Goal: Task Accomplishment & Management: Manage account settings

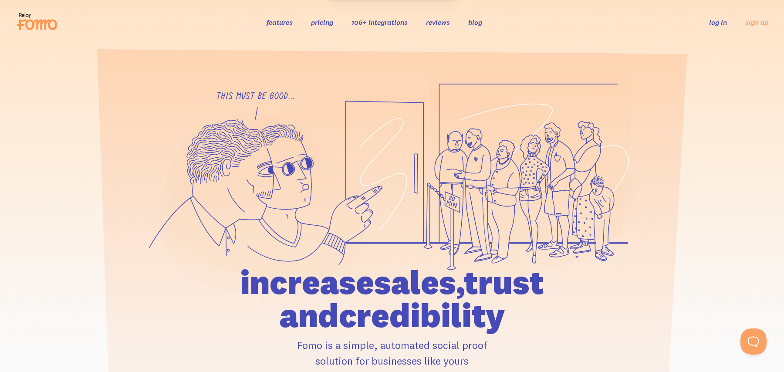
click at [714, 29] on div "features pricing 106+ integrations reviews blog log in sign up log in sign up" at bounding box center [392, 22] width 752 height 24
click at [716, 23] on link "log in" at bounding box center [718, 22] width 18 height 9
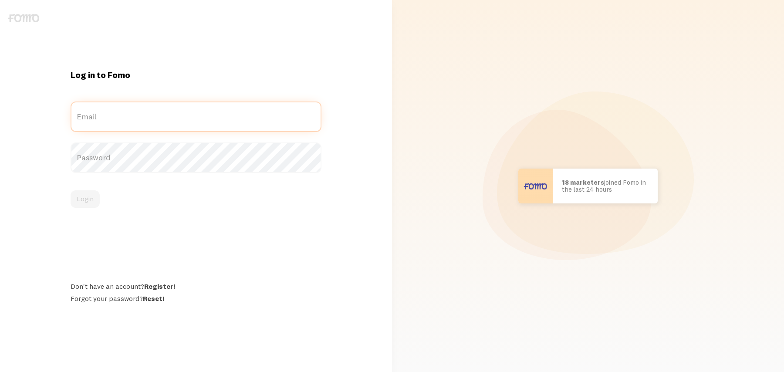
type input "[EMAIL_ADDRESS][DOMAIN_NAME]"
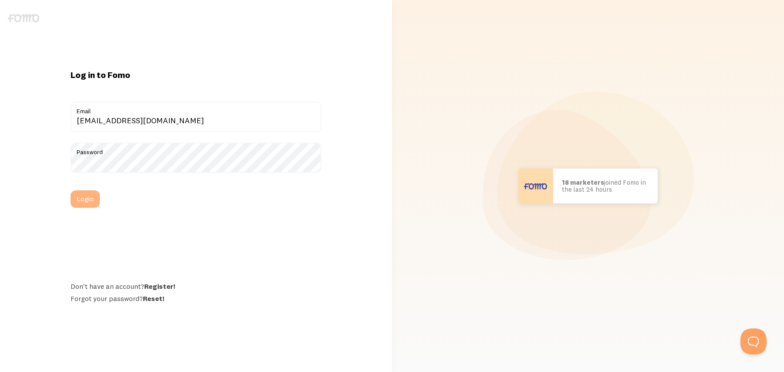
click at [93, 197] on button "Login" at bounding box center [85, 198] width 29 height 17
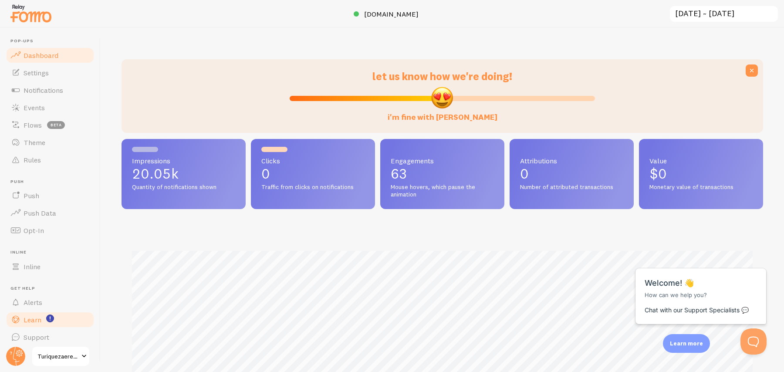
scroll to position [5, 0]
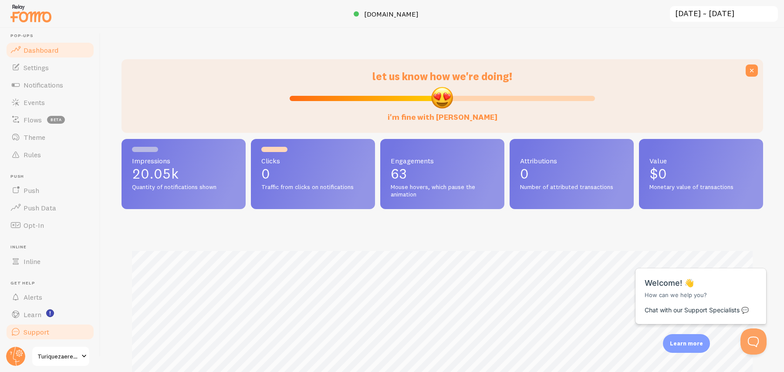
click at [37, 333] on span "Support" at bounding box center [37, 331] width 26 height 9
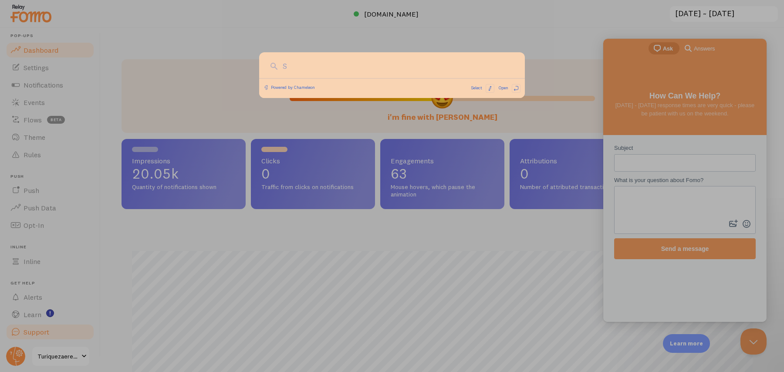
scroll to position [0, 0]
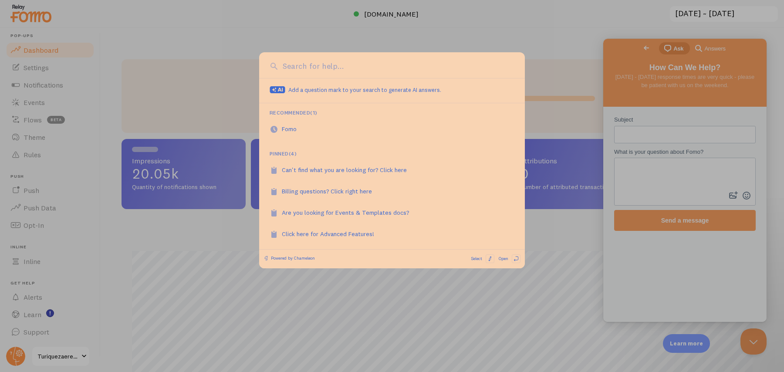
click at [347, 288] on div at bounding box center [392, 186] width 784 height 372
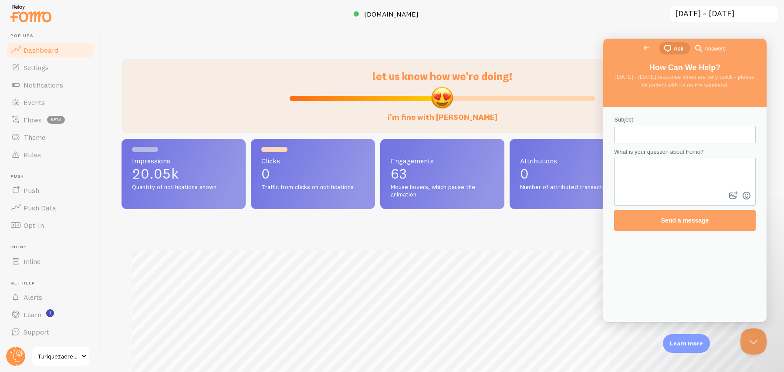
click at [641, 47] on span "Go back" at bounding box center [646, 48] width 10 height 10
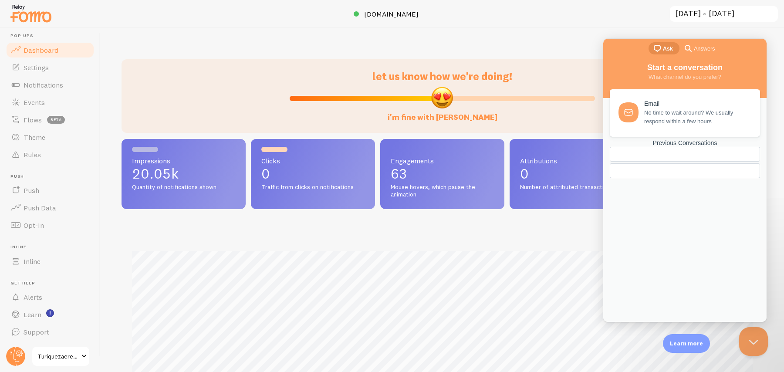
click at [757, 338] on button "Close Beacon popover" at bounding box center [751, 340] width 26 height 26
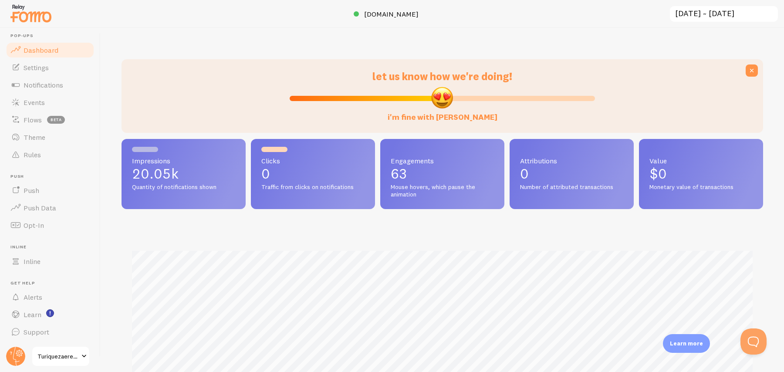
click at [754, 14] on input "2025-08-03 ~ 2025-09-02" at bounding box center [724, 14] width 110 height 18
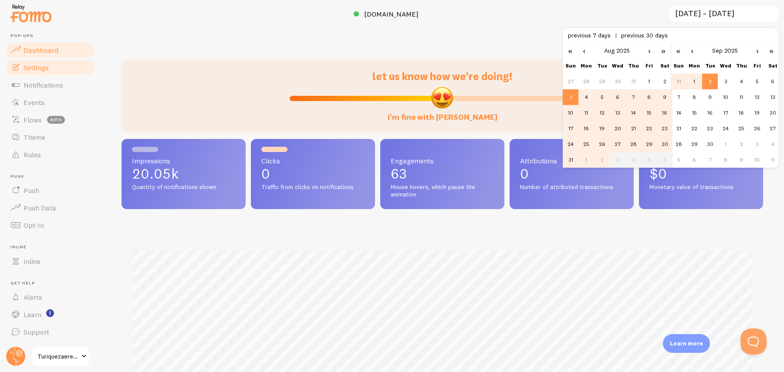
click at [44, 67] on span "Settings" at bounding box center [36, 67] width 25 height 9
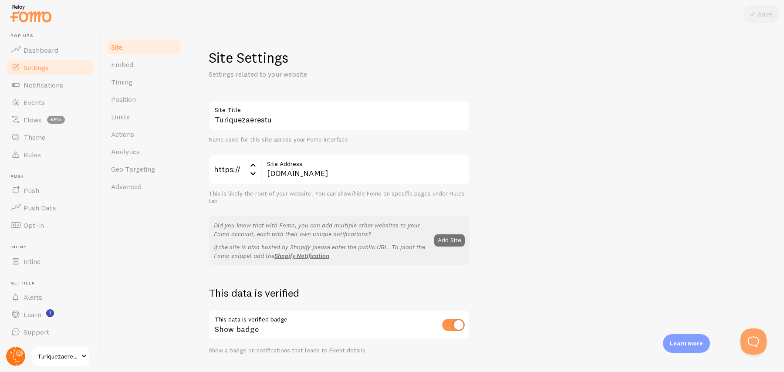
click at [15, 355] on circle at bounding box center [15, 356] width 19 height 19
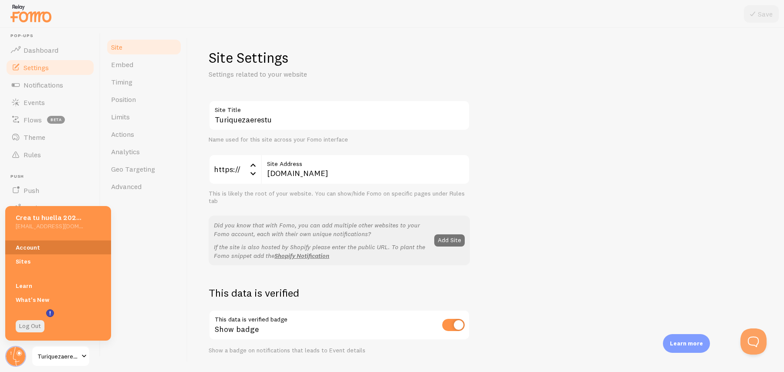
click at [39, 245] on link "Account" at bounding box center [58, 247] width 106 height 14
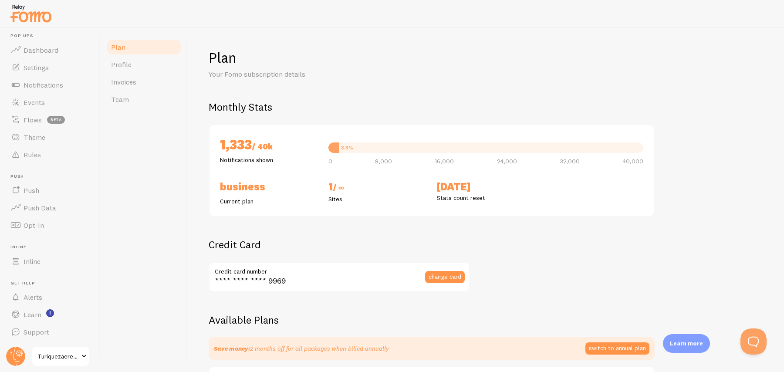
checkbox input "true"
click at [126, 82] on span "Invoices" at bounding box center [123, 81] width 25 height 9
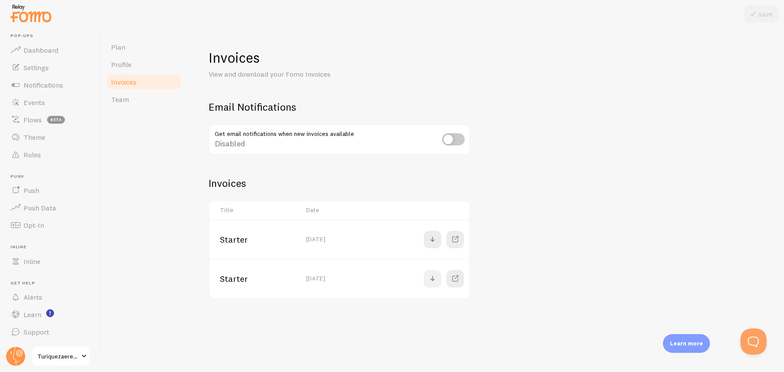
click at [429, 282] on span at bounding box center [432, 278] width 10 height 10
click at [451, 142] on input "checkbox" at bounding box center [453, 139] width 23 height 12
checkbox input "true"
click at [298, 174] on label "Email address" at bounding box center [339, 181] width 261 height 30
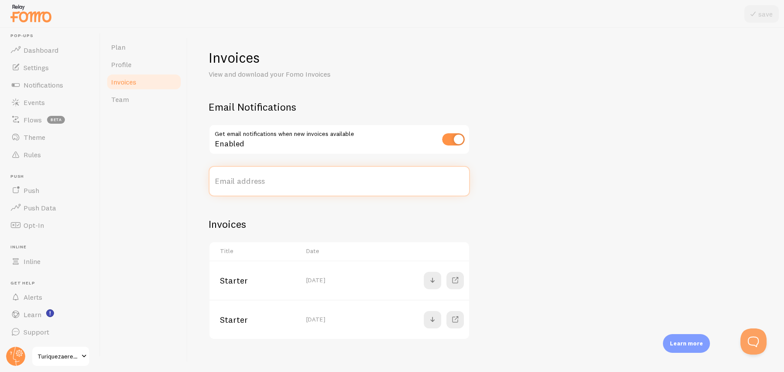
click at [298, 174] on input "Email address" at bounding box center [339, 181] width 261 height 30
type input "tools@creatuhuella.com"
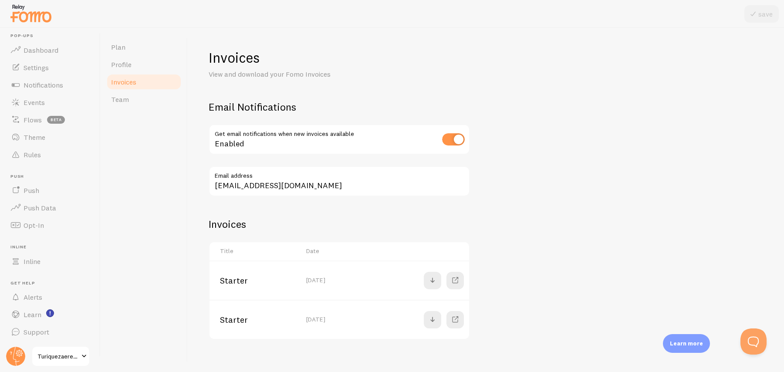
click at [519, 200] on div "Invoices View and download your Fomo Invoices Email Notifications Get email not…" at bounding box center [486, 194] width 554 height 291
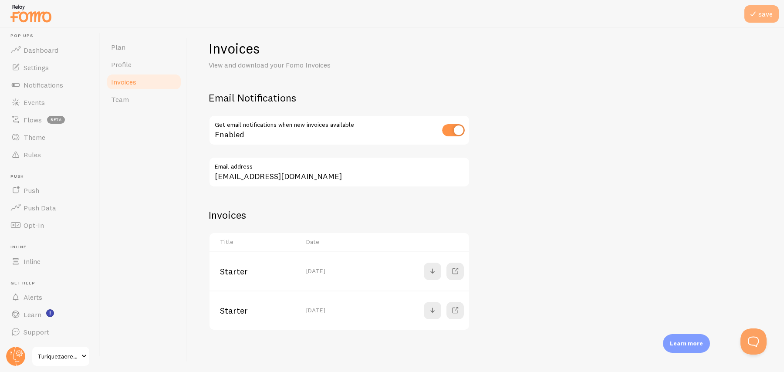
click at [766, 12] on button "save" at bounding box center [761, 13] width 34 height 17
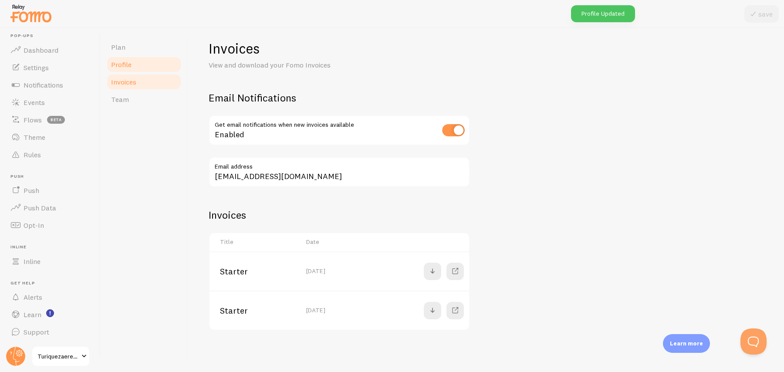
click at [125, 64] on span "Profile" at bounding box center [121, 64] width 20 height 9
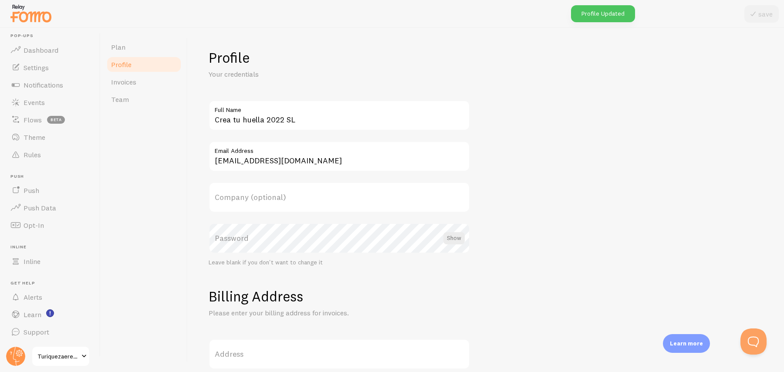
click at [263, 203] on label "Company (optional)" at bounding box center [339, 197] width 261 height 30
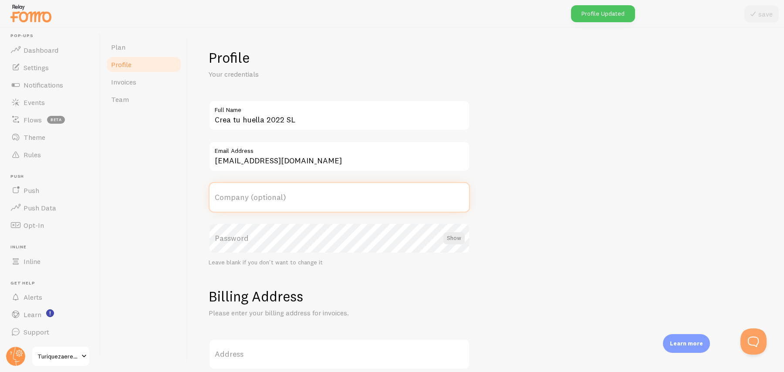
click at [263, 203] on input "Company (optional)" at bounding box center [339, 197] width 261 height 30
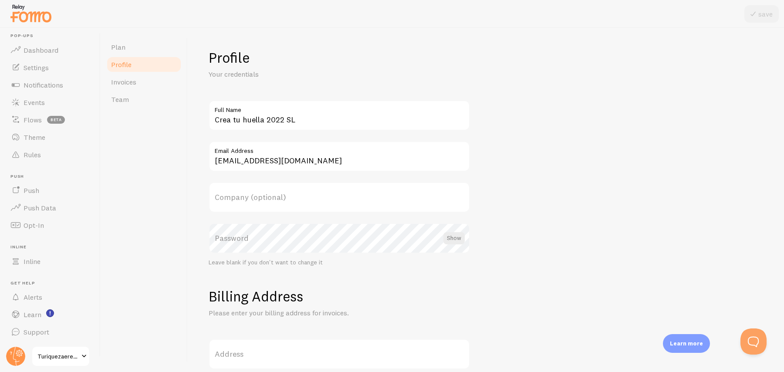
click at [331, 353] on label "Address" at bounding box center [339, 354] width 261 height 30
click at [331, 353] on input "Address" at bounding box center [339, 354] width 261 height 30
paste input "Calle Bilbao, 2 Local - CP 03560, El Campello - Playa Muchavista, (Alicante)"
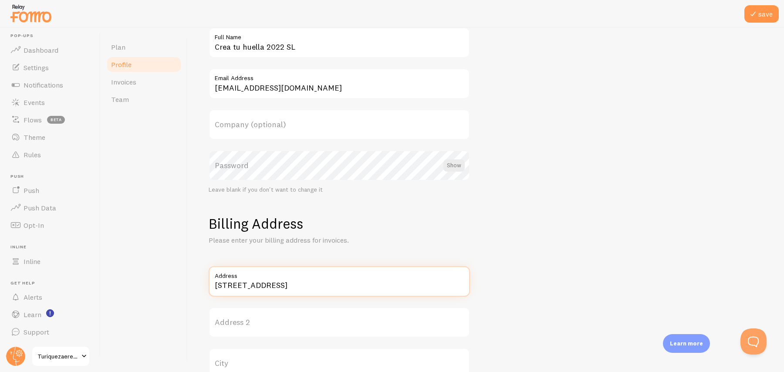
scroll to position [168, 0]
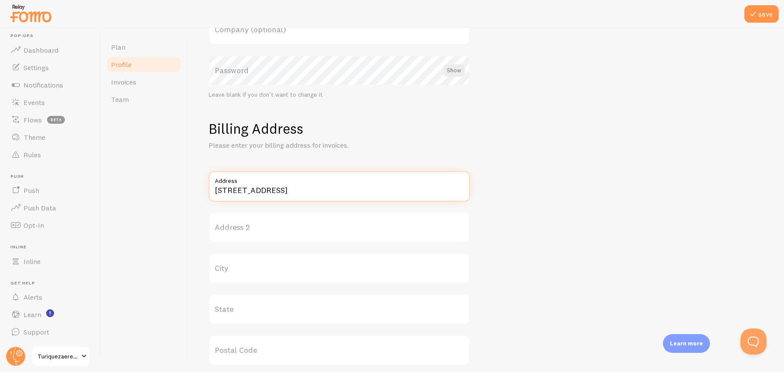
drag, startPoint x: 430, startPoint y: 191, endPoint x: 470, endPoint y: 191, distance: 40.5
click at [470, 191] on div "Calle Bilbao, 2 Local - CP 03560, El Campello - Playa Muchavista, (Alicante) Ad…" at bounding box center [486, 309] width 554 height 276
type input "Calle Bilbao, 2 Local - CP 03560, El Campello - Playa Muchavista, (Alicante)"
click at [233, 273] on label "City" at bounding box center [339, 268] width 261 height 30
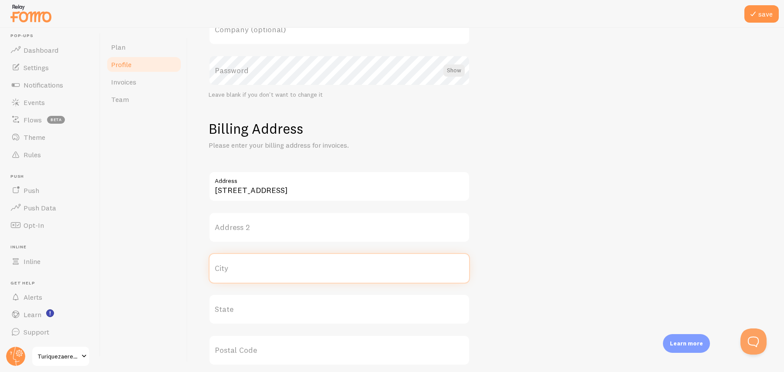
click at [233, 273] on input "City" at bounding box center [339, 268] width 261 height 30
paste input "(Alicante)"
type input "(Alicante)"
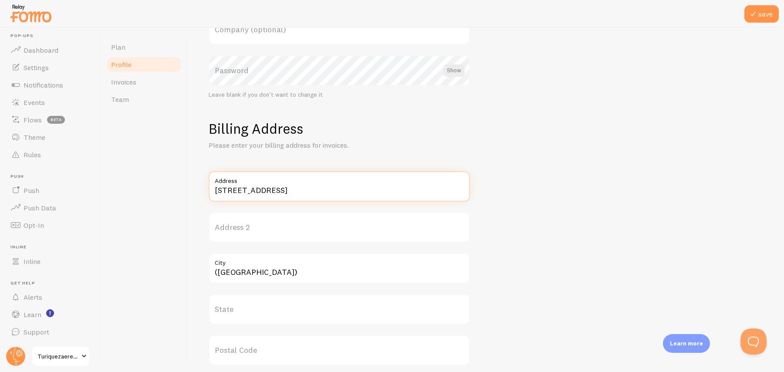
drag, startPoint x: 303, startPoint y: 190, endPoint x: 323, endPoint y: 190, distance: 20.0
click at [323, 190] on input "Calle Bilbao, 2 Local - CP 03560, El Campello - Playa Muchavista, (Alicante)" at bounding box center [339, 186] width 261 height 30
click at [267, 354] on label "Postal Code" at bounding box center [339, 350] width 261 height 30
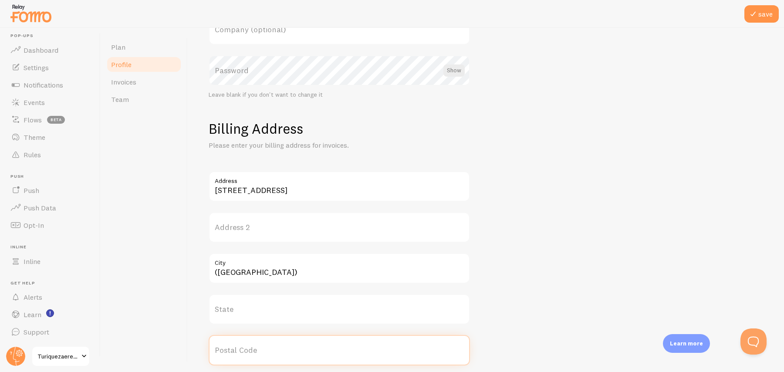
click at [267, 354] on input "Postal Code" at bounding box center [339, 350] width 261 height 30
paste input "03560"
type input "03560"
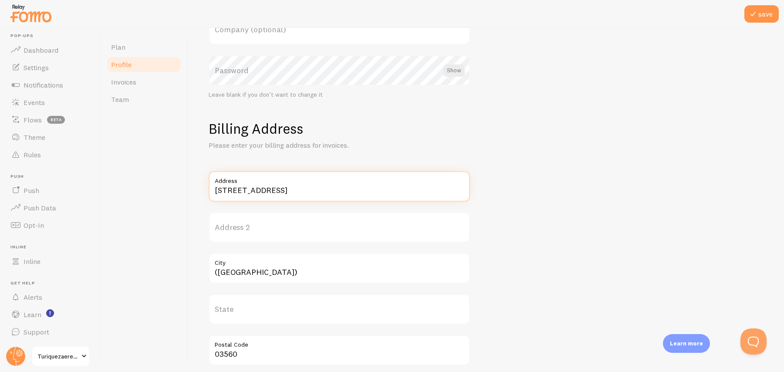
drag, startPoint x: 293, startPoint y: 188, endPoint x: 325, endPoint y: 189, distance: 32.3
click at [325, 189] on input "Calle Bilbao, 2 Local - CP 03560, El Campello - Playa Muchavista, (Alicante)" at bounding box center [339, 186] width 261 height 30
drag, startPoint x: 401, startPoint y: 191, endPoint x: 489, endPoint y: 189, distance: 88.0
click at [488, 191] on div "Calle Bilbao, 2 Local , El Campello - Playa Muchavista, (Alicante) Address Addr…" at bounding box center [486, 309] width 554 height 276
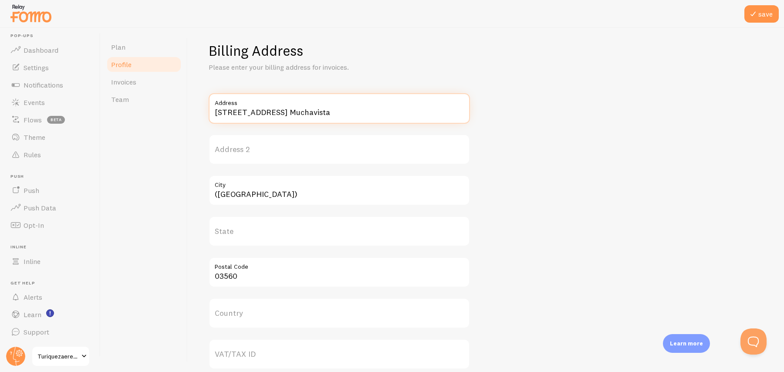
scroll to position [282, 0]
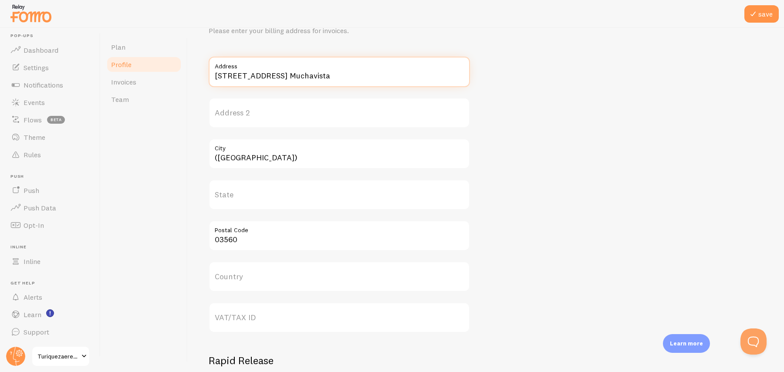
type input "Calle Bilbao, 2 Local , El Campello - Playa Muchavista"
click at [347, 273] on label "Country" at bounding box center [339, 276] width 261 height 30
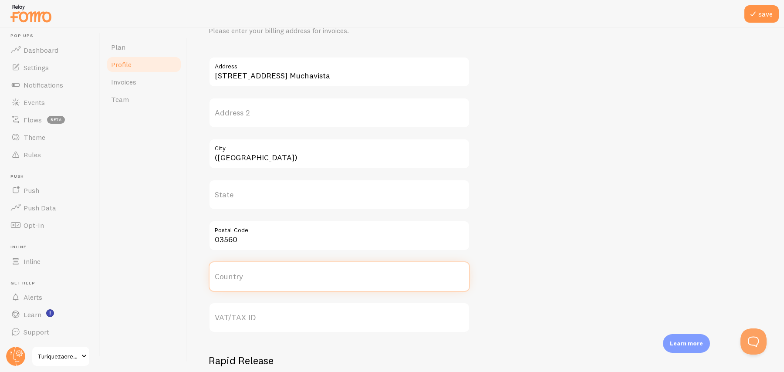
click at [347, 273] on input "Country" at bounding box center [339, 276] width 261 height 30
type input "E"
type input "Spain"
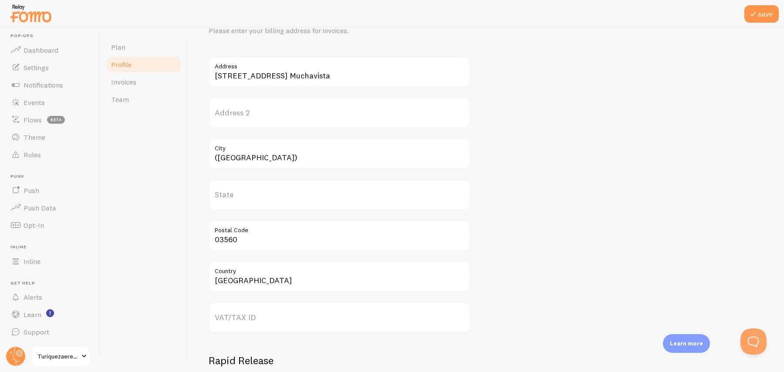
click at [296, 320] on label "VAT/TAX ID" at bounding box center [339, 317] width 261 height 30
click at [296, 320] on input "VAT/TAX ID" at bounding box center [339, 317] width 261 height 30
paste input "B09991548"
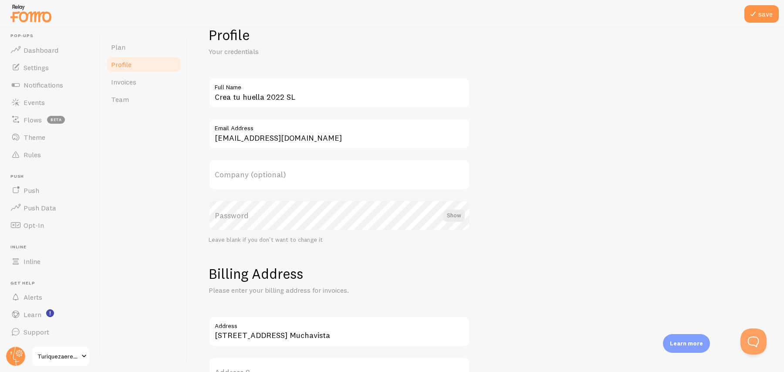
scroll to position [0, 0]
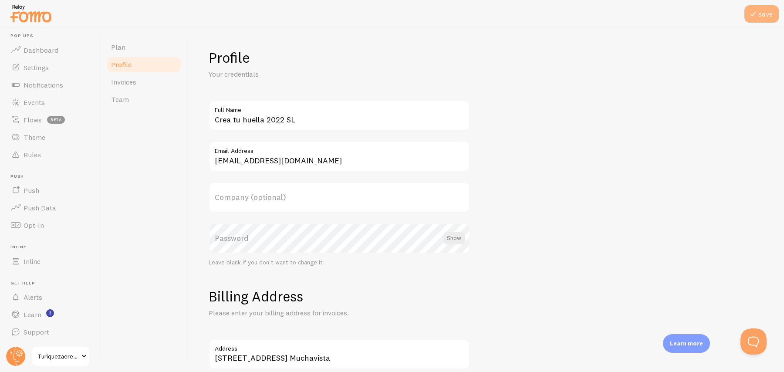
type input "B09991548"
click at [767, 18] on button "save" at bounding box center [761, 13] width 34 height 17
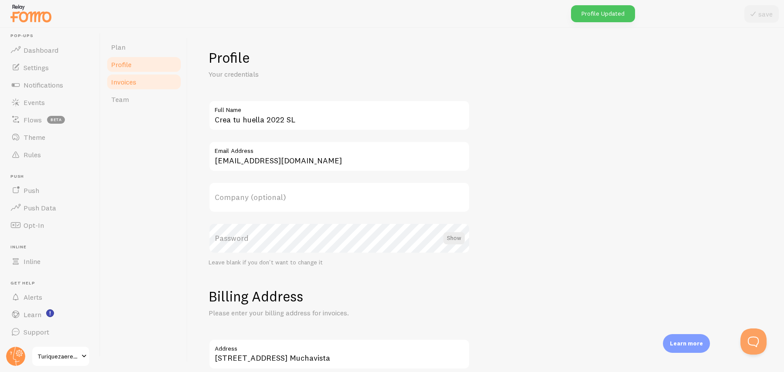
click at [125, 84] on span "Invoices" at bounding box center [123, 81] width 25 height 9
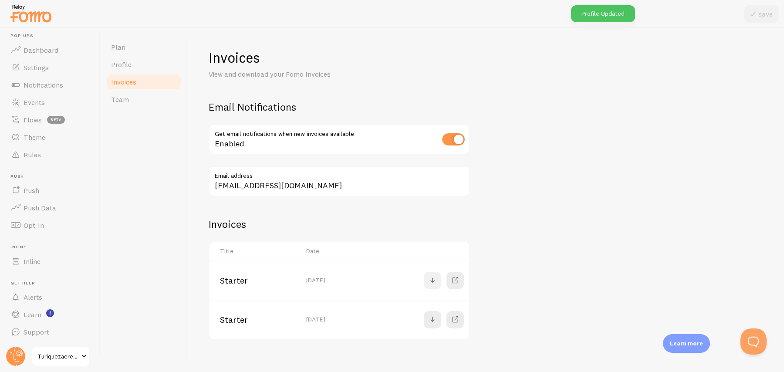
click at [429, 280] on span at bounding box center [432, 280] width 10 height 10
click at [431, 280] on span at bounding box center [432, 280] width 10 height 10
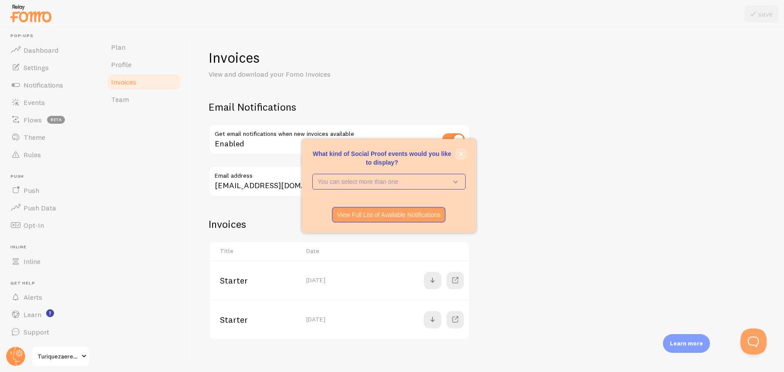
click at [461, 155] on icon "close," at bounding box center [460, 154] width 4 height 4
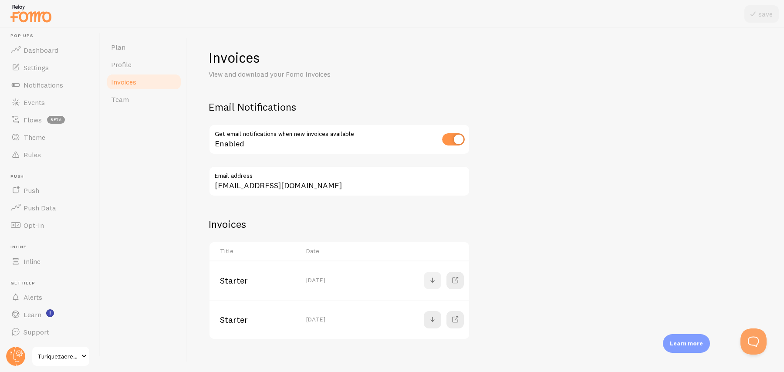
click at [429, 278] on span at bounding box center [432, 280] width 10 height 10
click at [434, 319] on span at bounding box center [432, 319] width 10 height 10
click at [431, 279] on span at bounding box center [432, 280] width 10 height 10
